Goal: Information Seeking & Learning: Learn about a topic

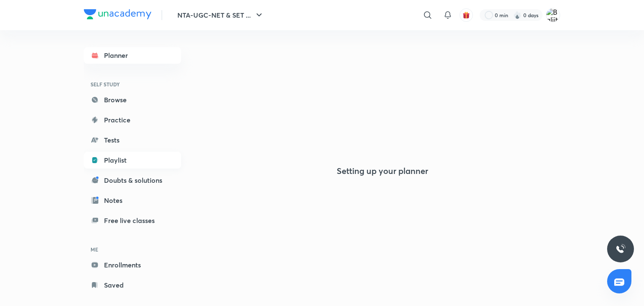
click at [122, 166] on link "Playlist" at bounding box center [132, 160] width 97 height 17
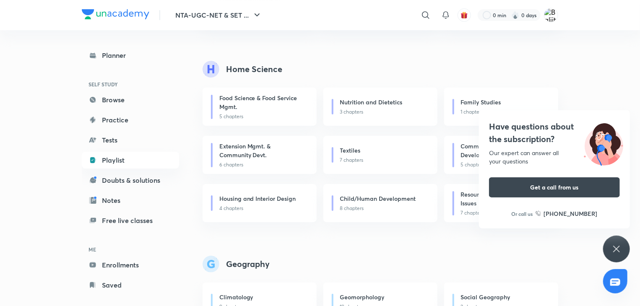
scroll to position [3853, 0]
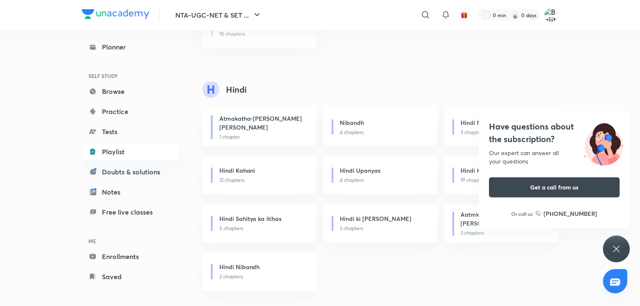
click at [295, 16] on div "​" at bounding box center [357, 15] width 154 height 20
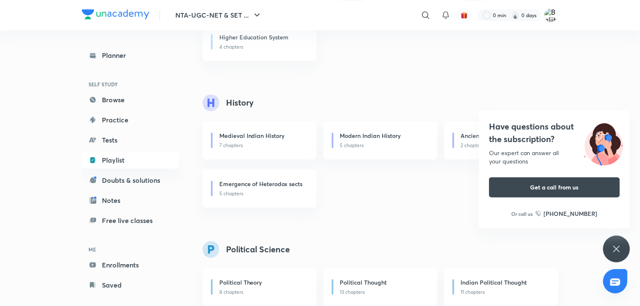
scroll to position [1144, 0]
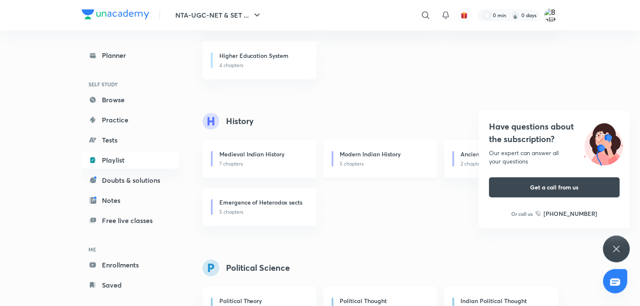
click at [364, 158] on div "Modern Indian History" at bounding box center [383, 155] width 87 height 10
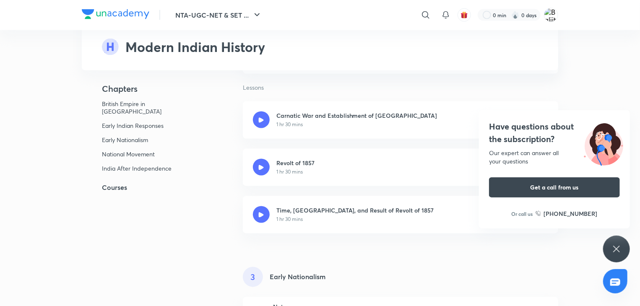
scroll to position [436, 0]
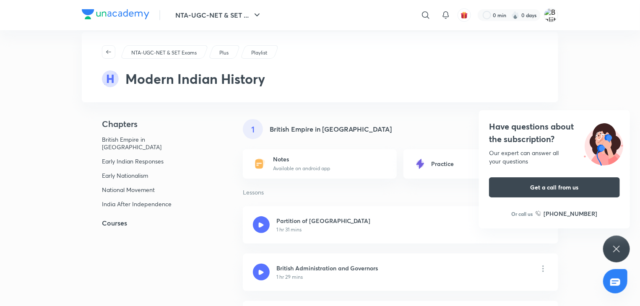
scroll to position [0, 0]
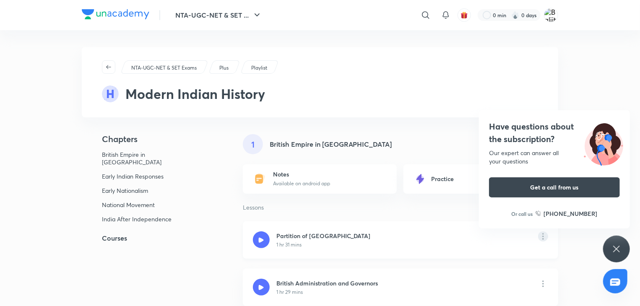
click at [544, 233] on icon at bounding box center [543, 236] width 10 height 10
click at [574, 240] on h6 "Save" at bounding box center [577, 244] width 13 height 9
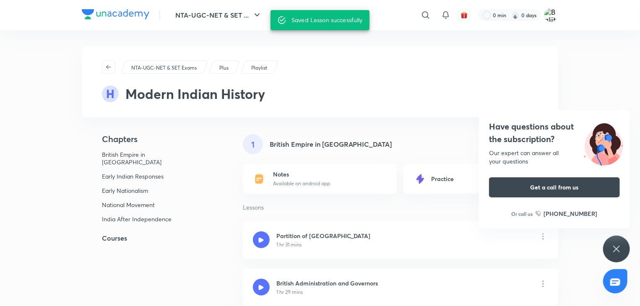
click at [327, 27] on div "Saved Lesson successfully" at bounding box center [326, 20] width 71 height 15
click at [322, 19] on div "Saved Lesson successfully" at bounding box center [326, 20] width 71 height 15
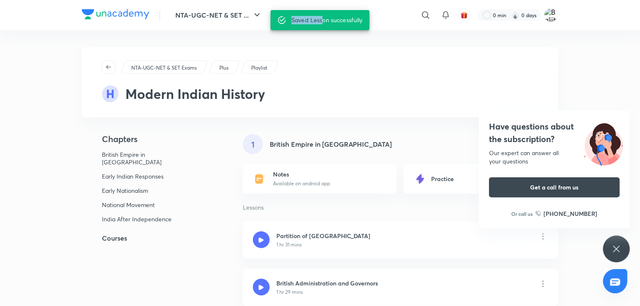
drag, startPoint x: 322, startPoint y: 19, endPoint x: 280, endPoint y: 21, distance: 41.5
click at [280, 21] on div "Saved Lesson successfully" at bounding box center [319, 20] width 99 height 20
click at [280, 21] on icon at bounding box center [281, 20] width 9 height 9
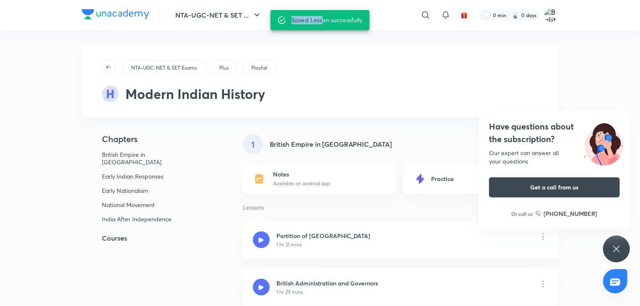
click at [258, 66] on p "Playlist" at bounding box center [259, 68] width 16 height 8
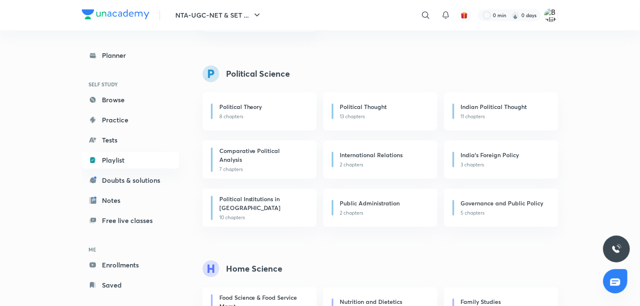
scroll to position [1070, 0]
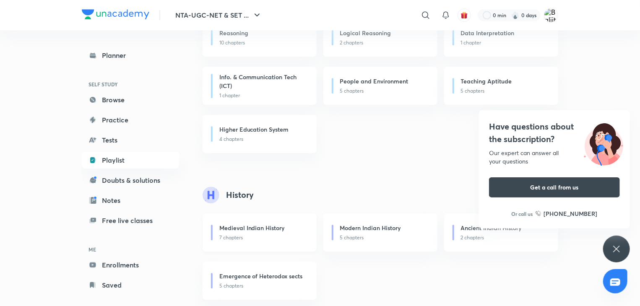
click at [231, 233] on div "Medieval Indian History" at bounding box center [262, 228] width 87 height 10
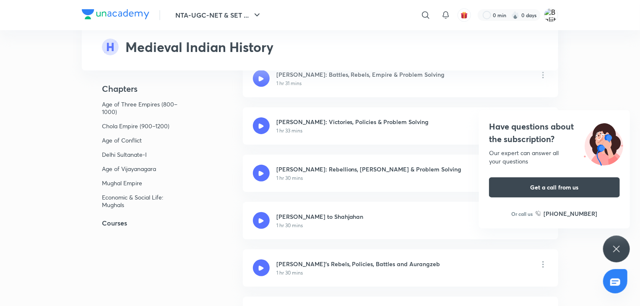
scroll to position [3509, 0]
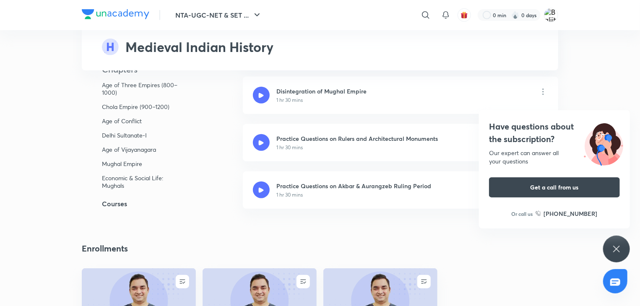
click at [129, 187] on p "Economic & Social Life: Mughals" at bounding box center [143, 181] width 82 height 15
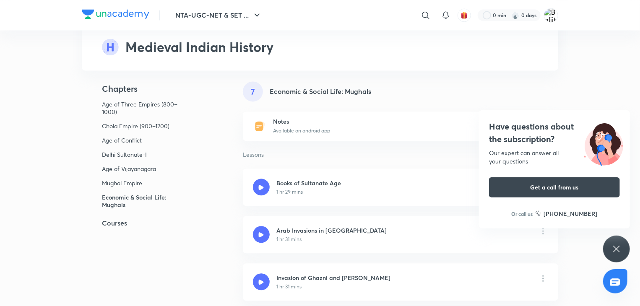
scroll to position [2420, 0]
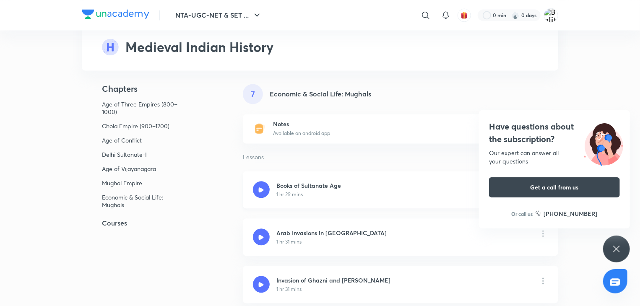
click at [260, 191] on icon at bounding box center [261, 189] width 5 height 5
